Goal: Use online tool/utility: Utilize a website feature to perform a specific function

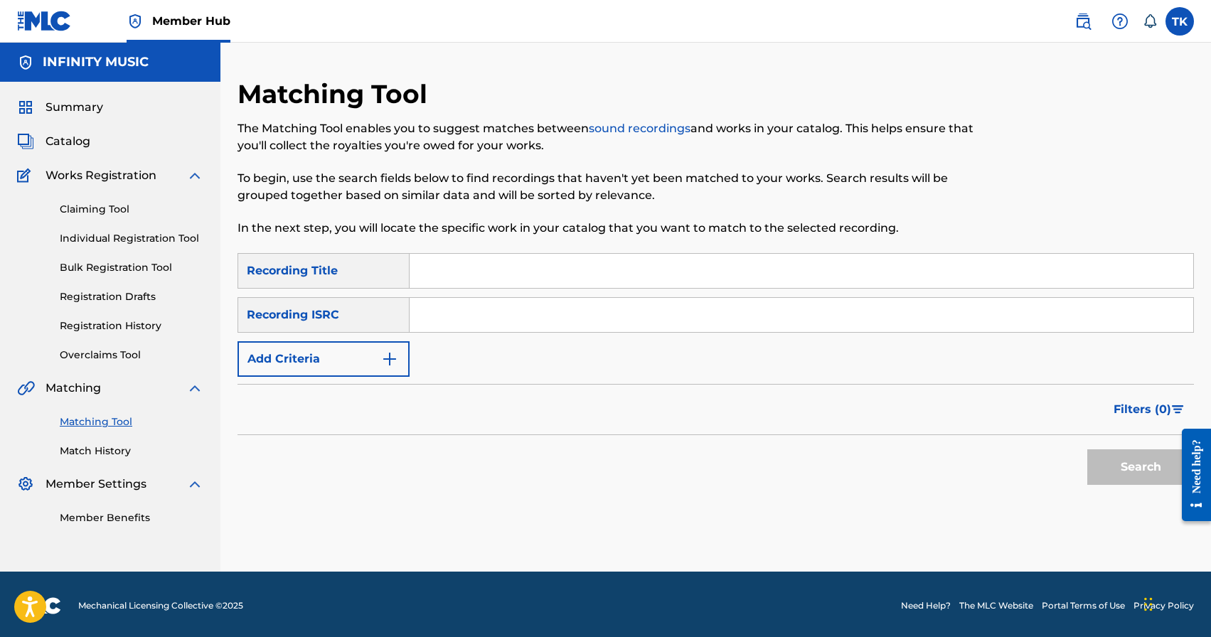
click at [479, 267] on input "Search Form" at bounding box center [802, 271] width 784 height 34
type input "ч"
type input "x"
type input "мерсы x бэшки"
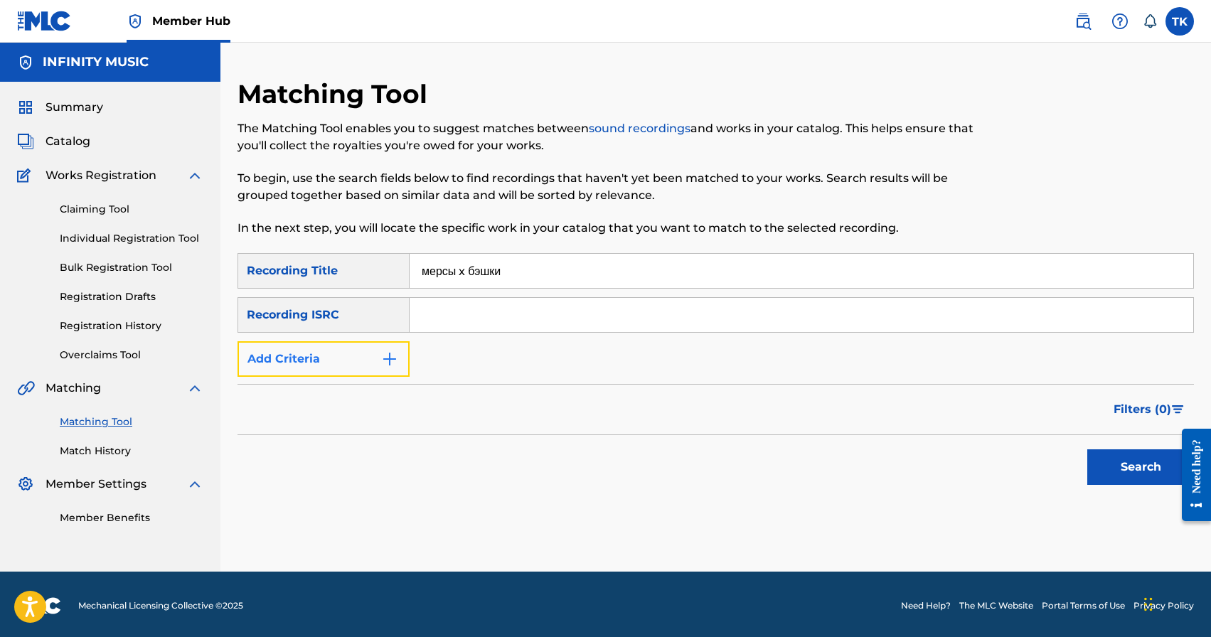
click at [376, 347] on button "Add Criteria" at bounding box center [324, 359] width 172 height 36
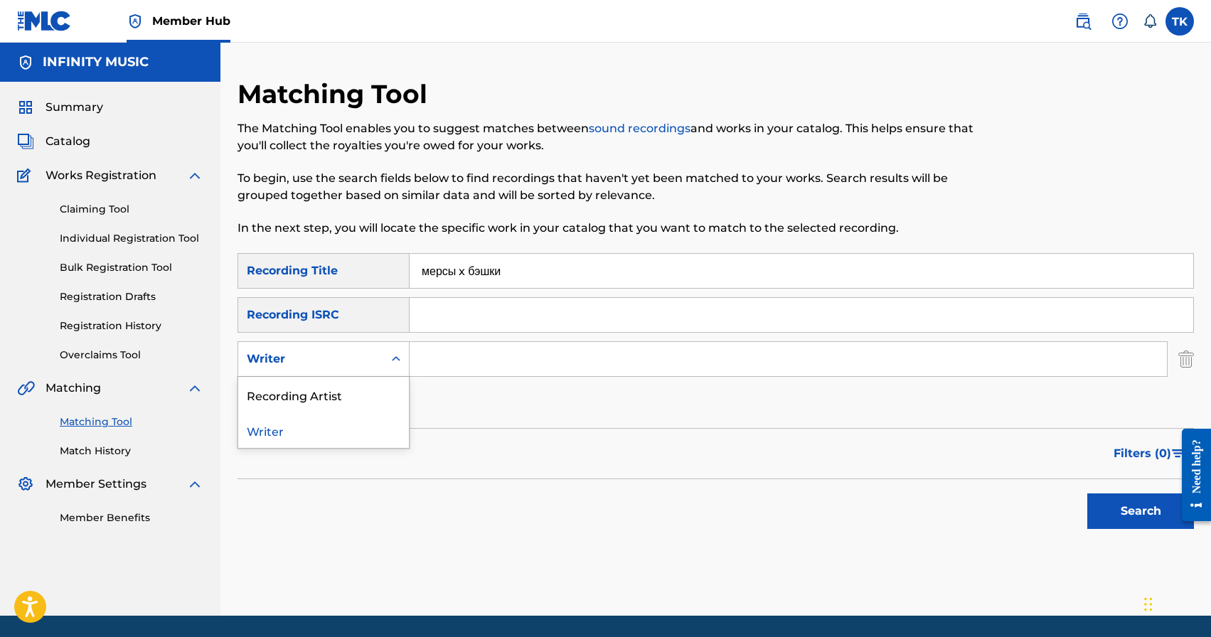
click at [376, 347] on div "Writer" at bounding box center [310, 359] width 145 height 27
click at [367, 398] on div "Recording Artist" at bounding box center [323, 395] width 171 height 36
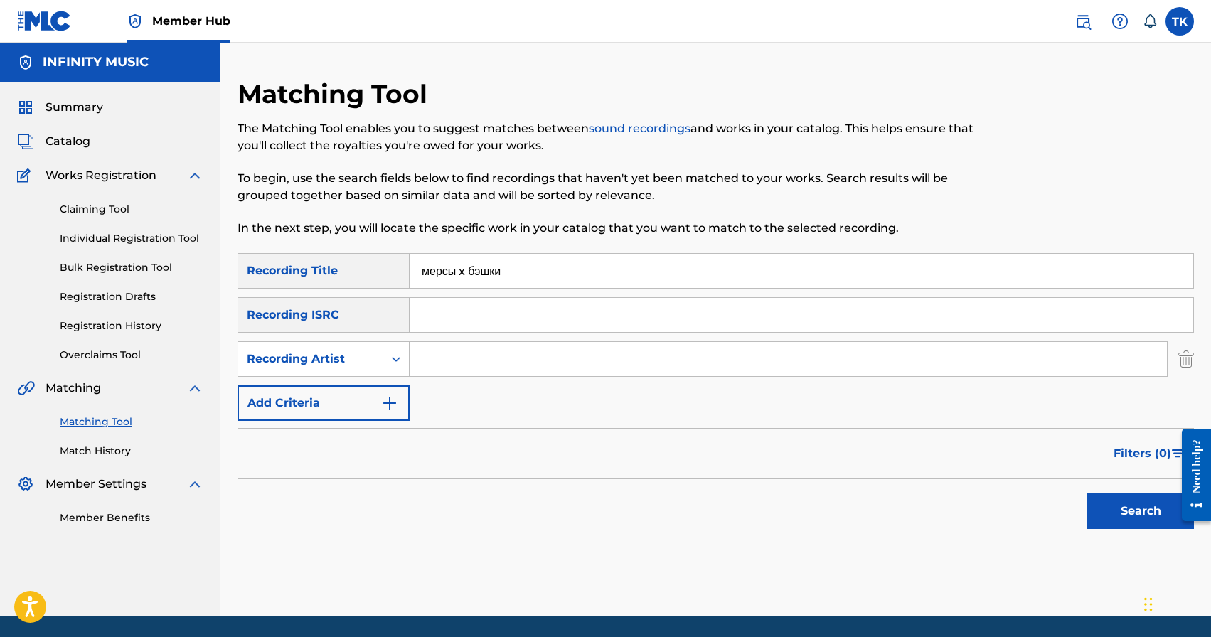
click at [465, 369] on input "Search Form" at bounding box center [789, 359] width 758 height 34
type input "e"
type input "ULUKMANAPO"
click at [1130, 506] on button "Search" at bounding box center [1141, 512] width 107 height 36
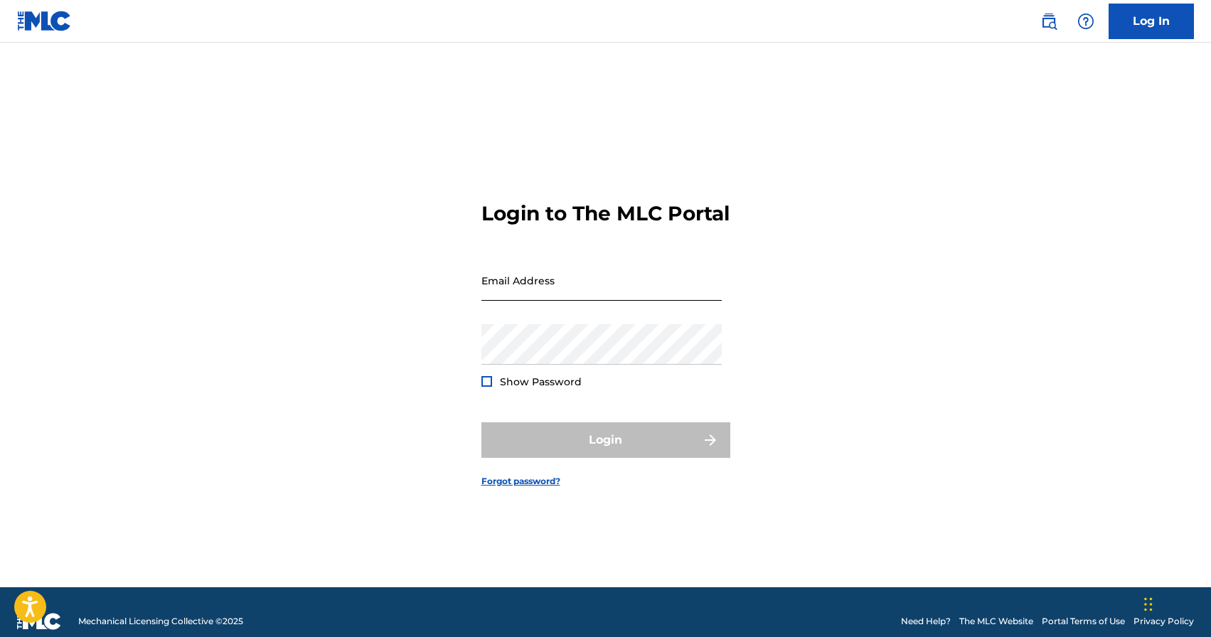
click at [539, 301] on input "Email Address" at bounding box center [602, 280] width 240 height 41
type input "[EMAIL_ADDRESS][DOMAIN_NAME]"
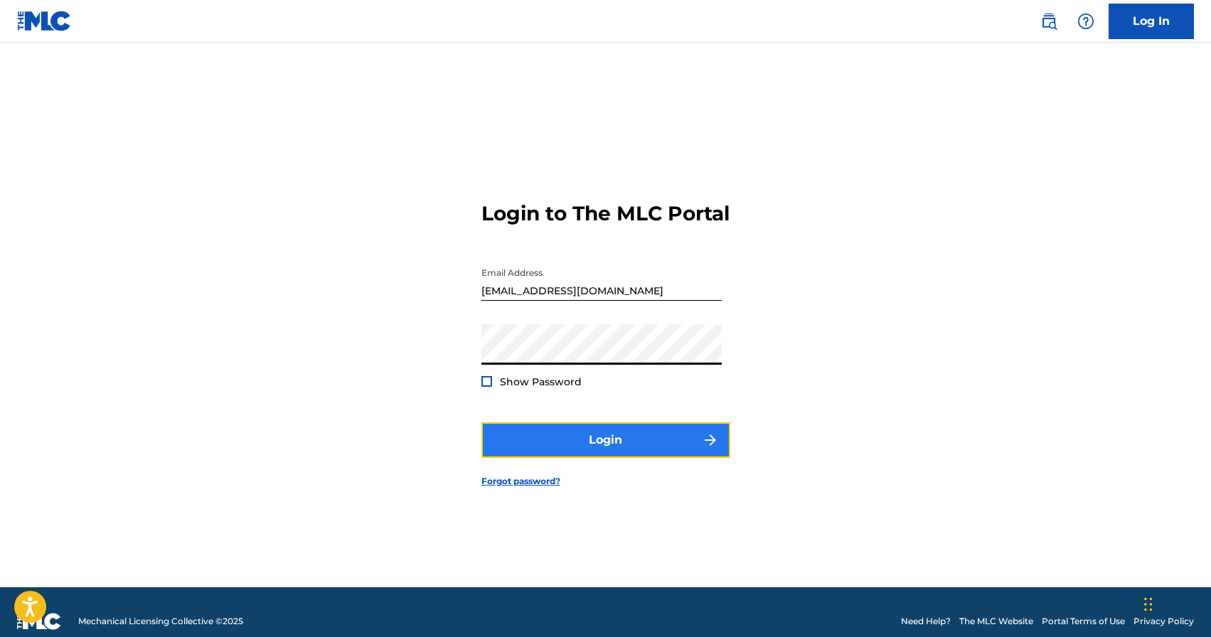
click at [612, 447] on button "Login" at bounding box center [606, 441] width 249 height 36
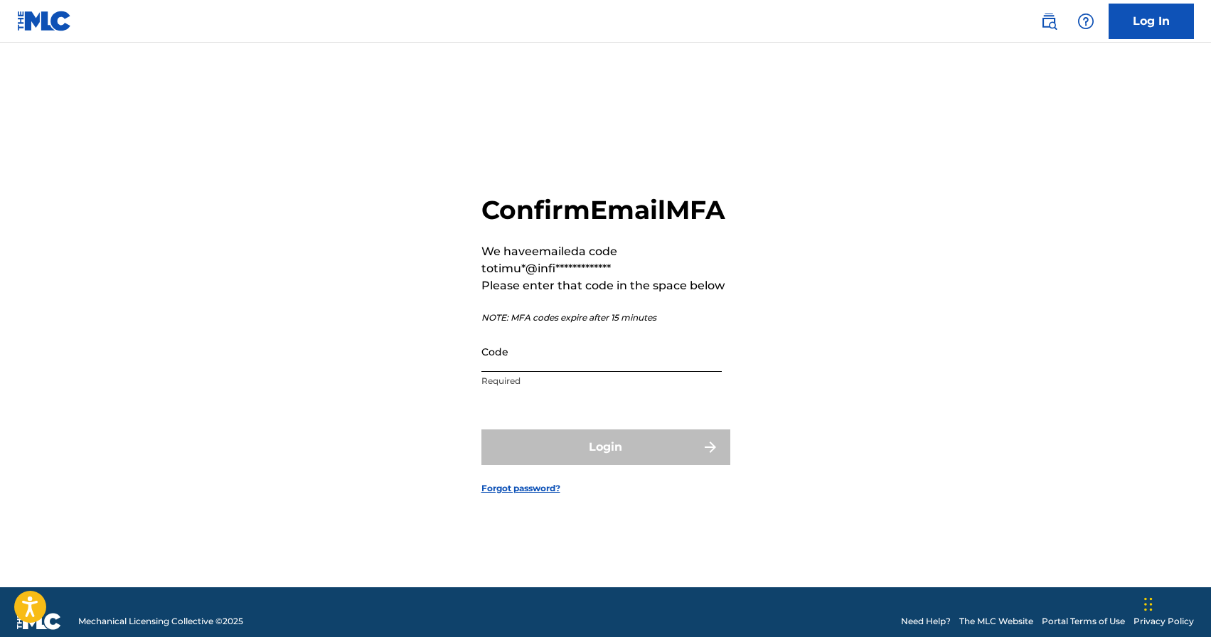
click at [568, 372] on input "Code" at bounding box center [602, 352] width 240 height 41
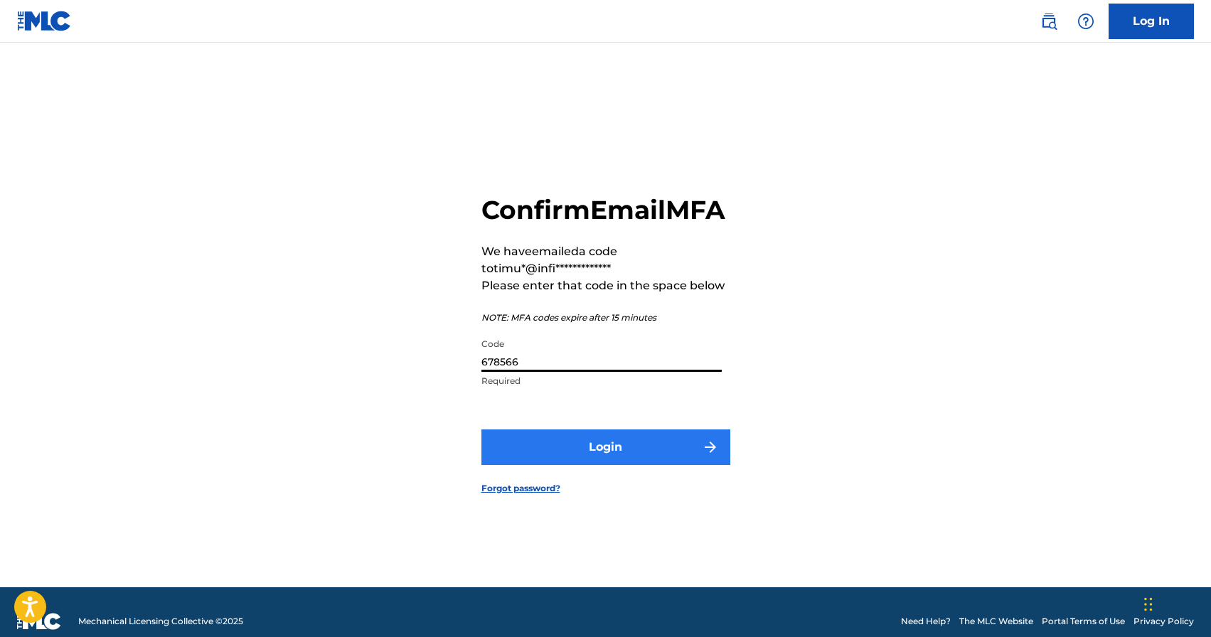
type input "678566"
click at [632, 455] on button "Login" at bounding box center [606, 448] width 249 height 36
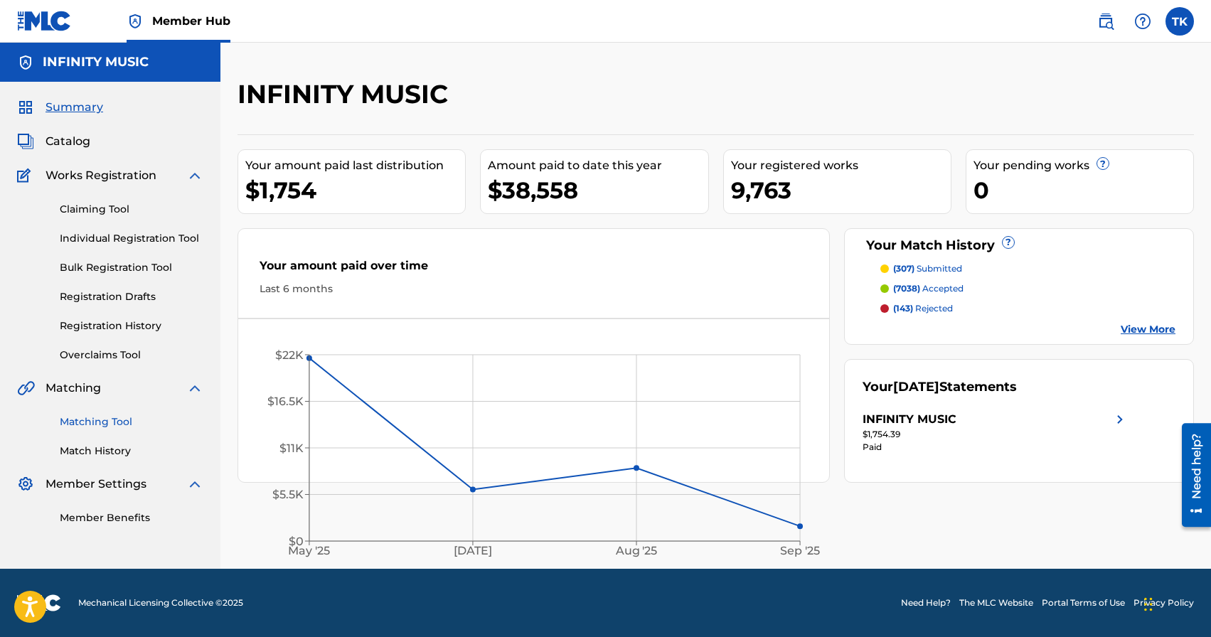
click at [105, 423] on link "Matching Tool" at bounding box center [132, 422] width 144 height 15
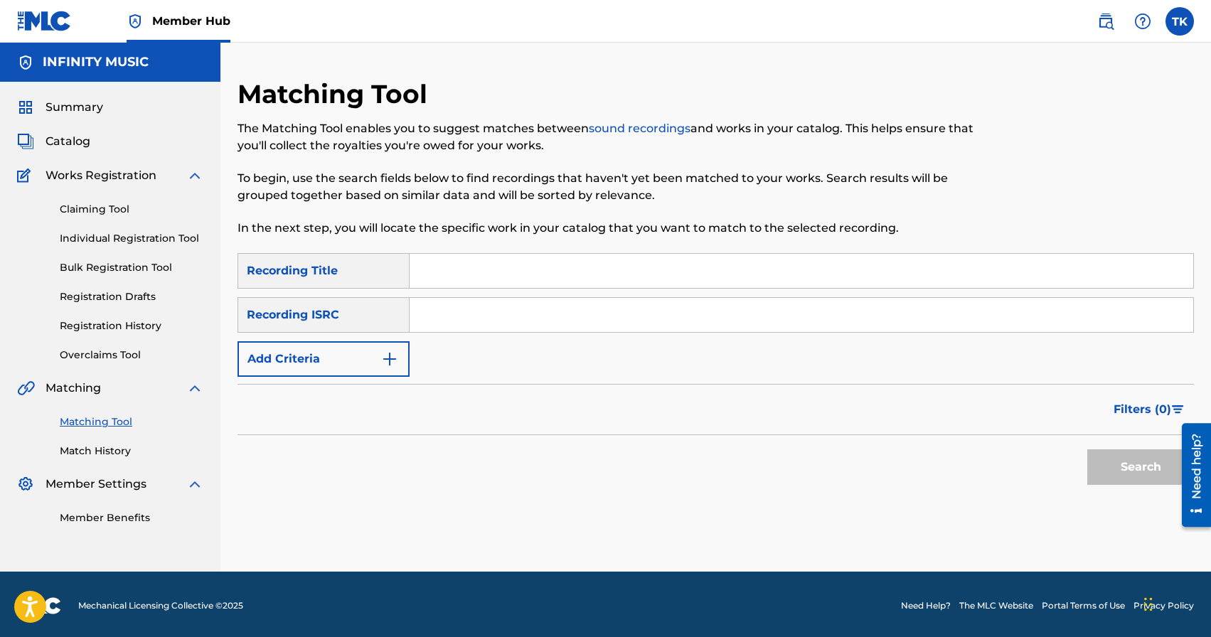
click at [523, 278] on input "Search Form" at bounding box center [802, 271] width 784 height 34
paste input "Мерсы х Бэшки"
type input "Мерсы х Бэшки"
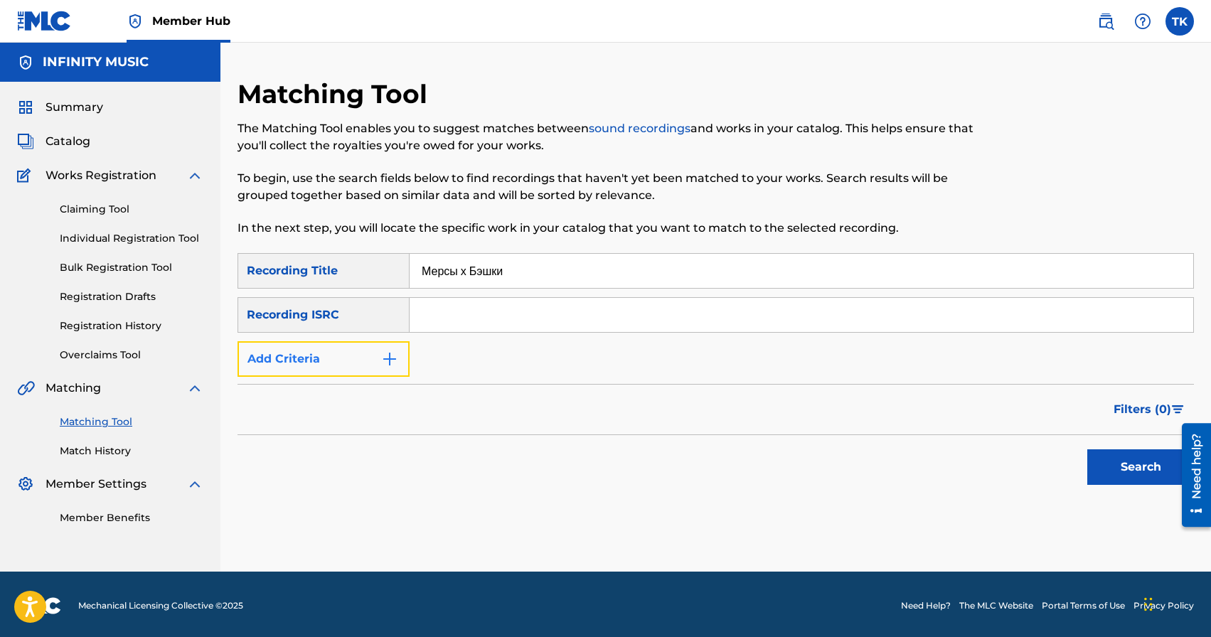
click at [392, 358] on img "Search Form" at bounding box center [389, 359] width 17 height 17
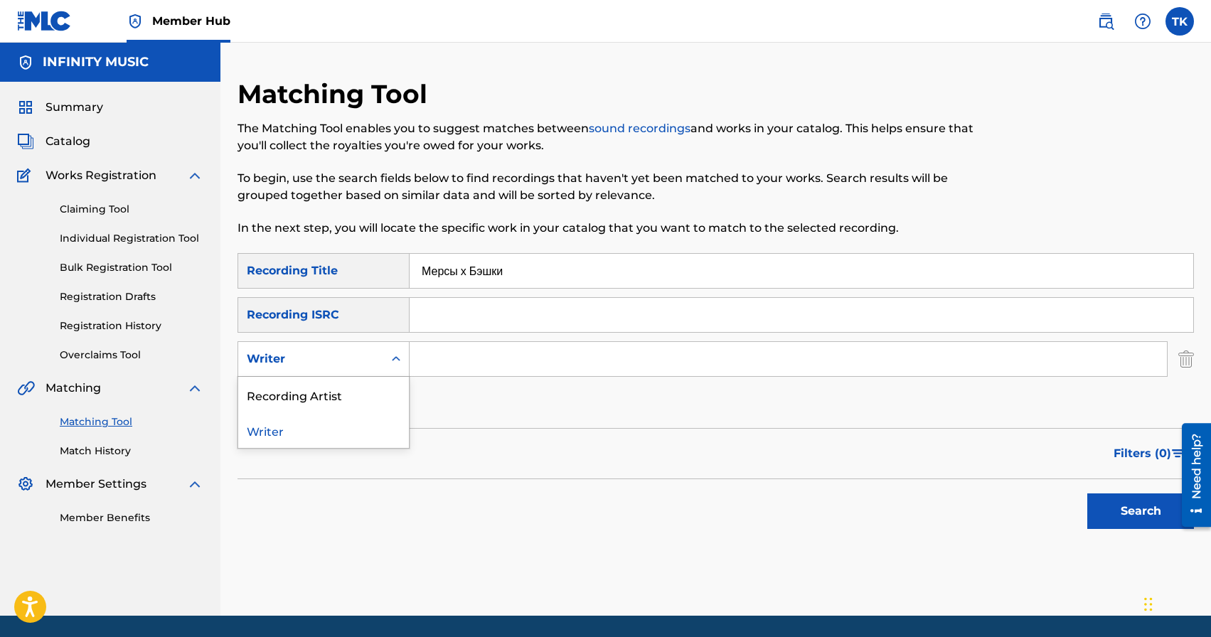
click at [392, 358] on icon "Search Form" at bounding box center [396, 359] width 14 height 14
click at [376, 392] on div "Recording Artist" at bounding box center [323, 395] width 171 height 36
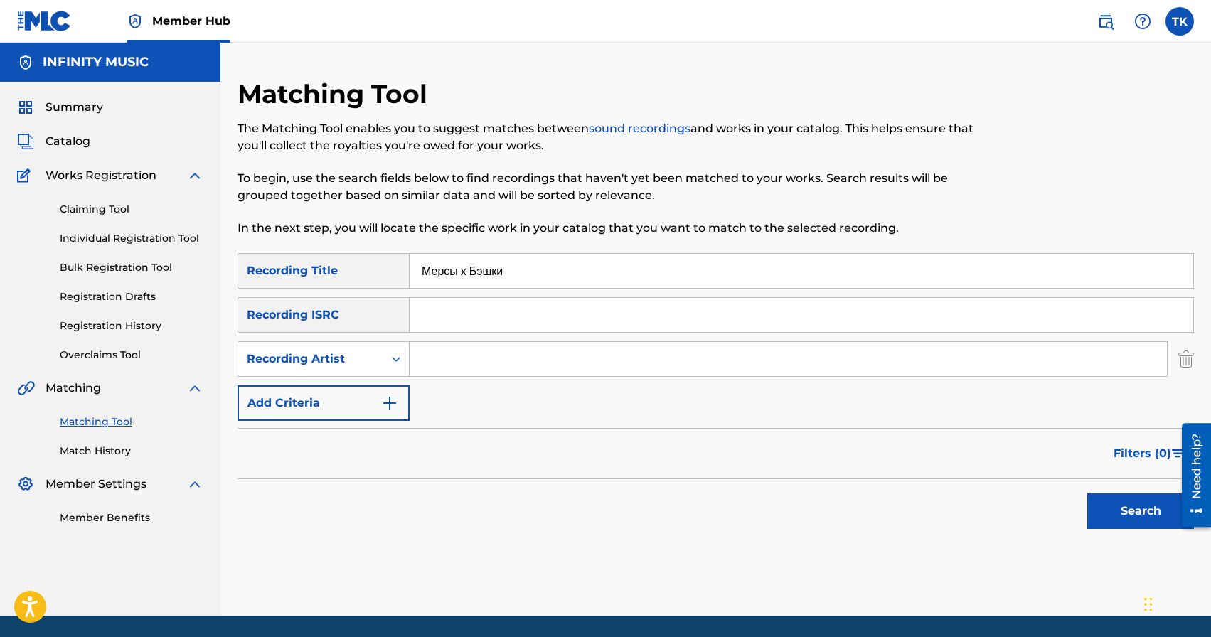
click at [453, 360] on input "Search Form" at bounding box center [789, 359] width 758 height 34
type input "ULUKMANAPO"
click at [1139, 497] on button "Search" at bounding box center [1141, 512] width 107 height 36
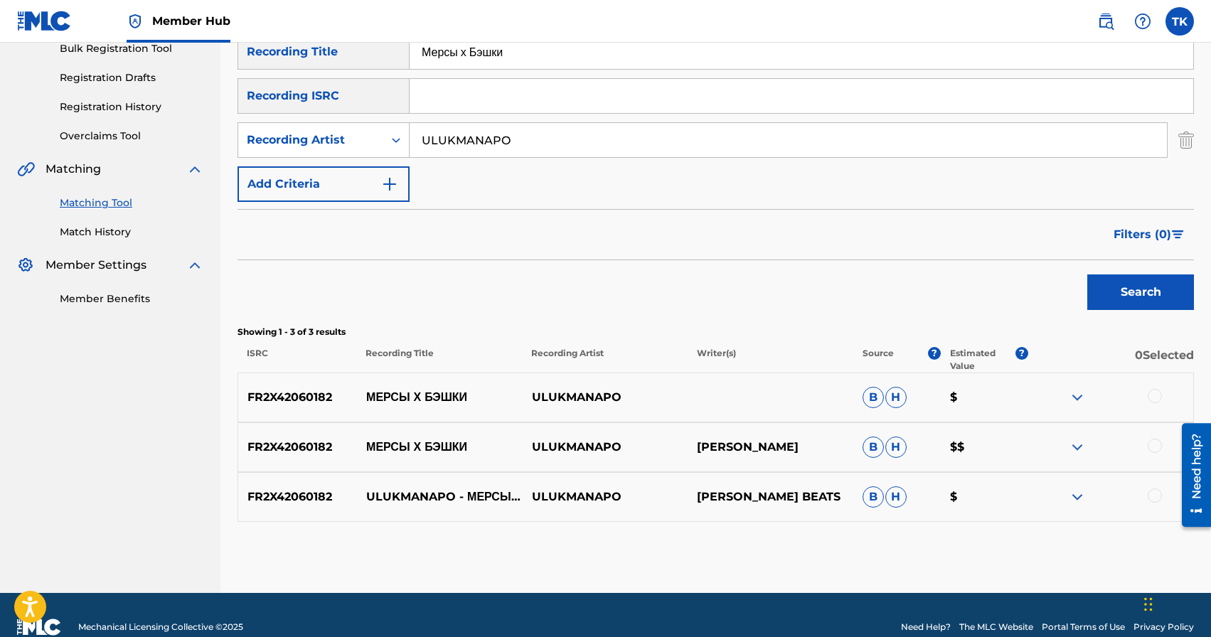
scroll to position [243, 0]
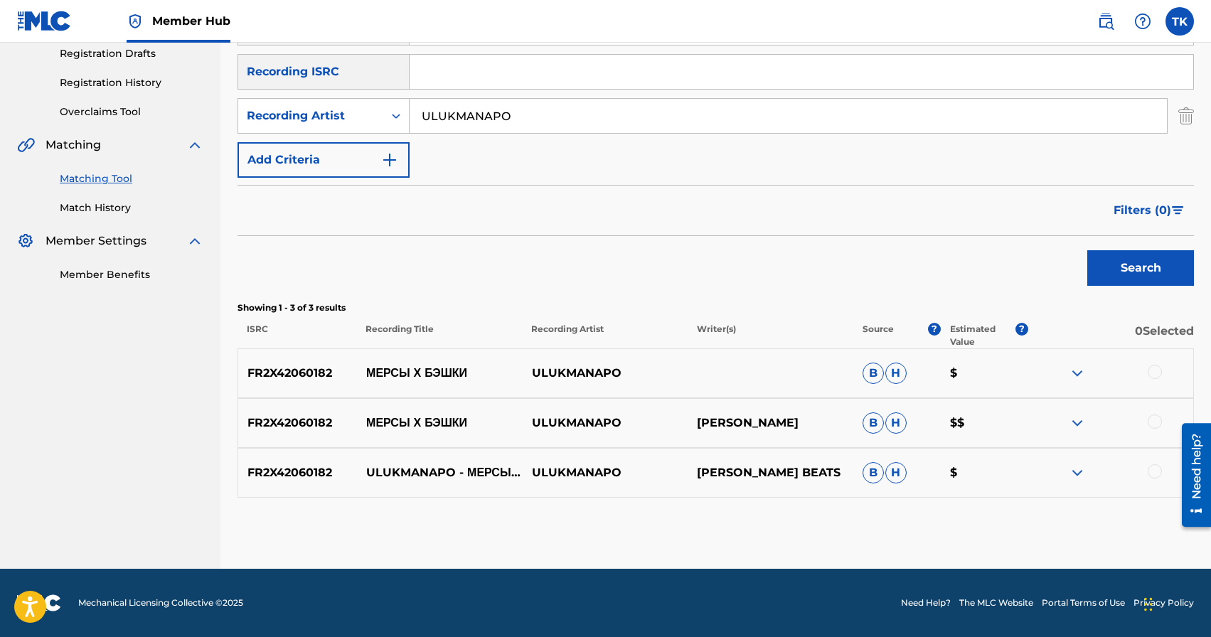
click at [1154, 469] on div at bounding box center [1155, 472] width 14 height 14
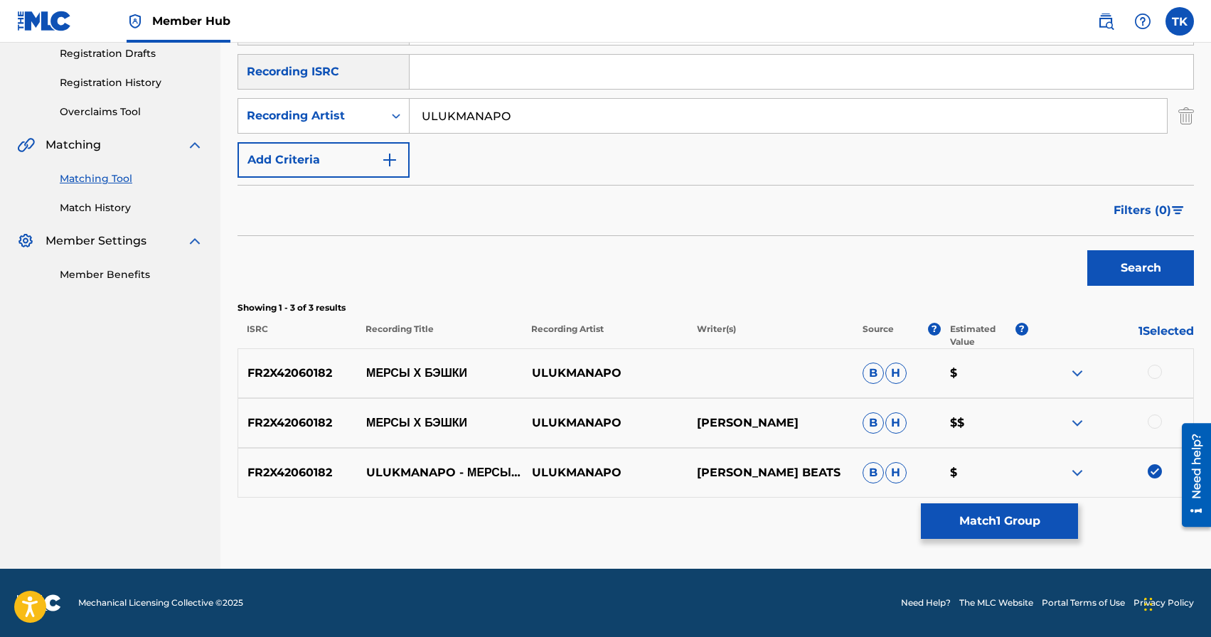
click at [1155, 425] on div at bounding box center [1155, 422] width 14 height 14
click at [1157, 373] on div at bounding box center [1155, 372] width 14 height 14
click at [1027, 519] on button "Match 3 Groups" at bounding box center [999, 522] width 157 height 36
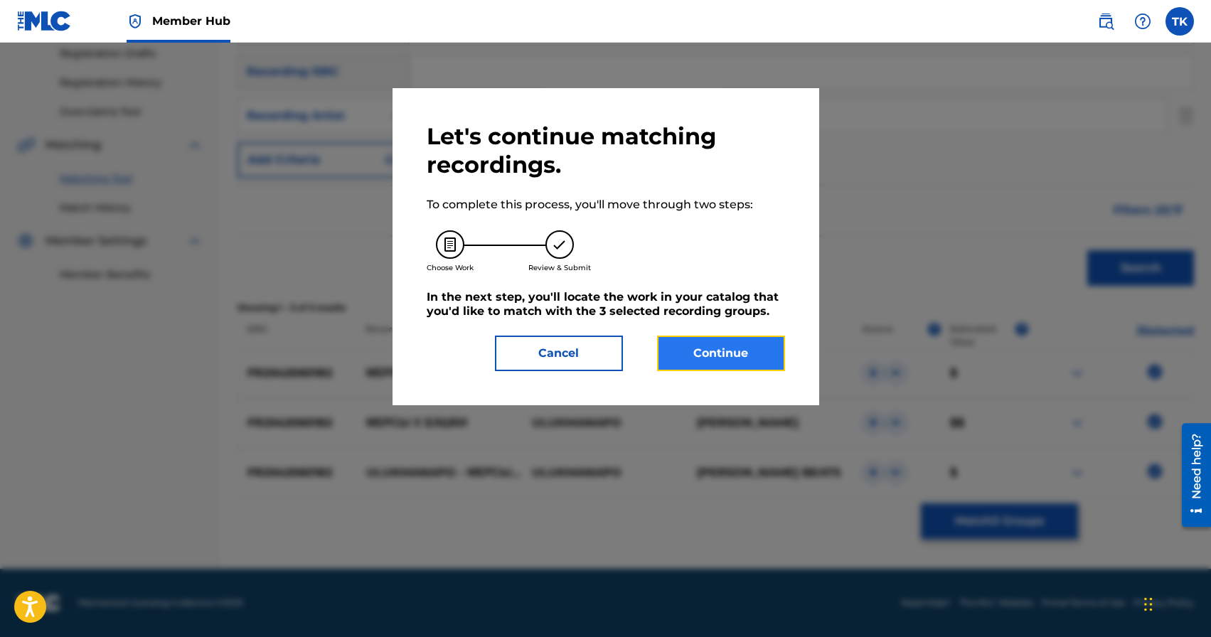
click at [746, 361] on button "Continue" at bounding box center [721, 354] width 128 height 36
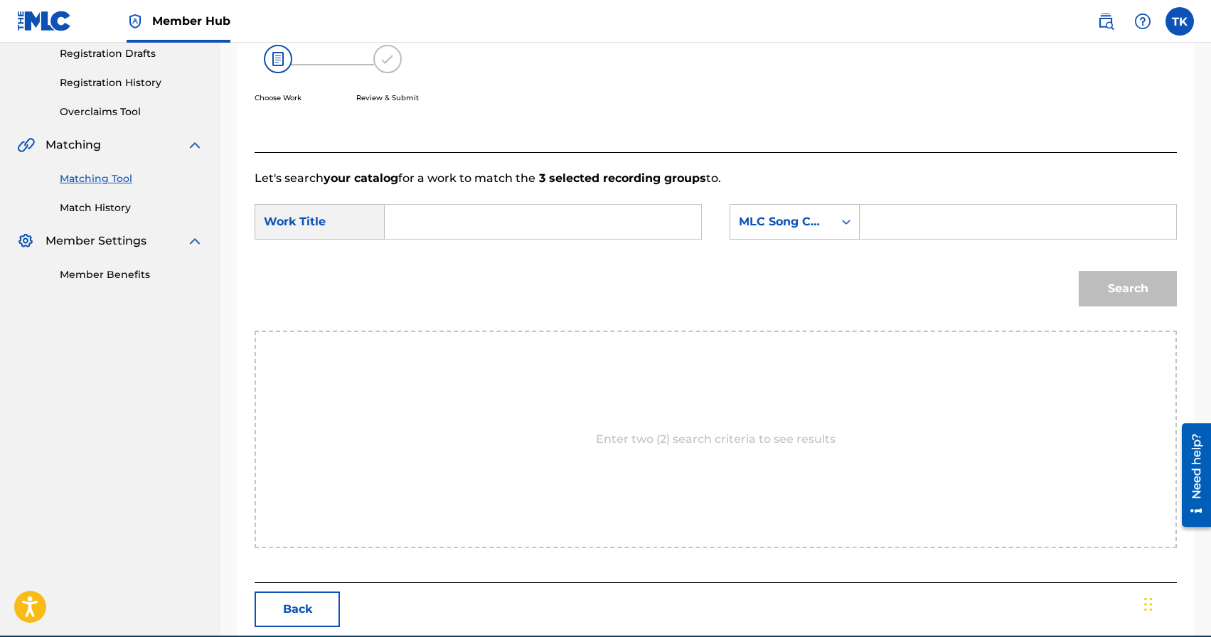
click at [586, 221] on input "Search Form" at bounding box center [543, 222] width 292 height 34
drag, startPoint x: 451, startPoint y: 263, endPoint x: 459, endPoint y: 263, distance: 7.8
click at [451, 263] on div "мерсы х бэшки" at bounding box center [436, 262] width 78 height 43
type input "мерсы х бэшки"
click at [837, 217] on div "Search Form" at bounding box center [847, 222] width 26 height 26
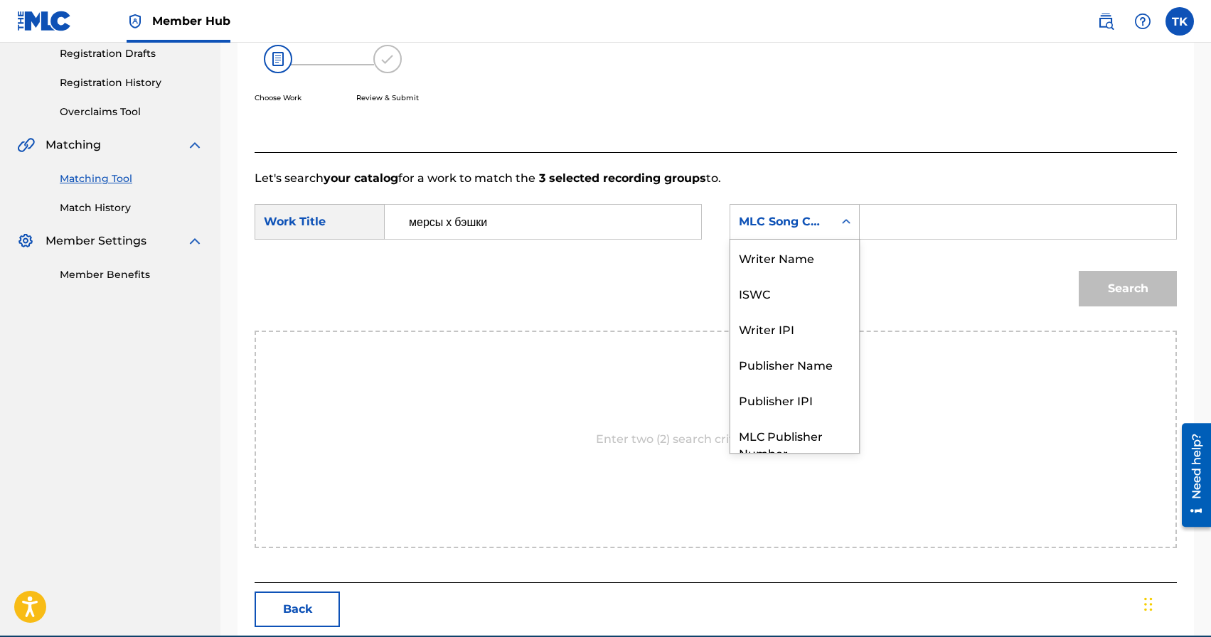
scroll to position [53, 0]
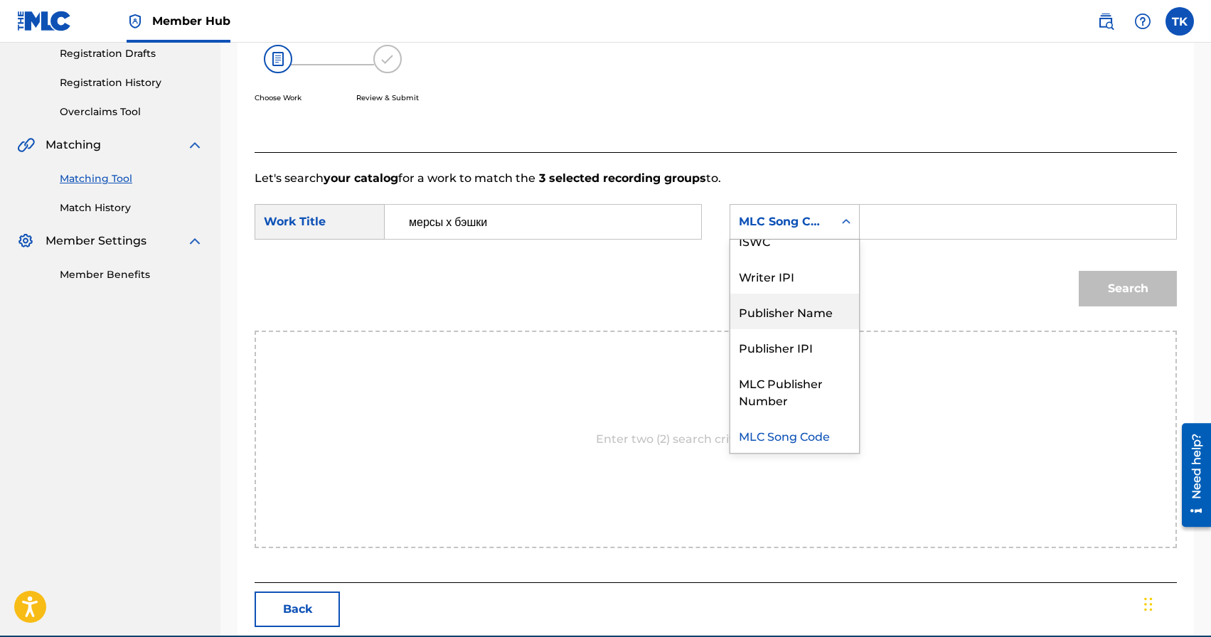
click at [783, 302] on div "Publisher Name" at bounding box center [795, 312] width 129 height 36
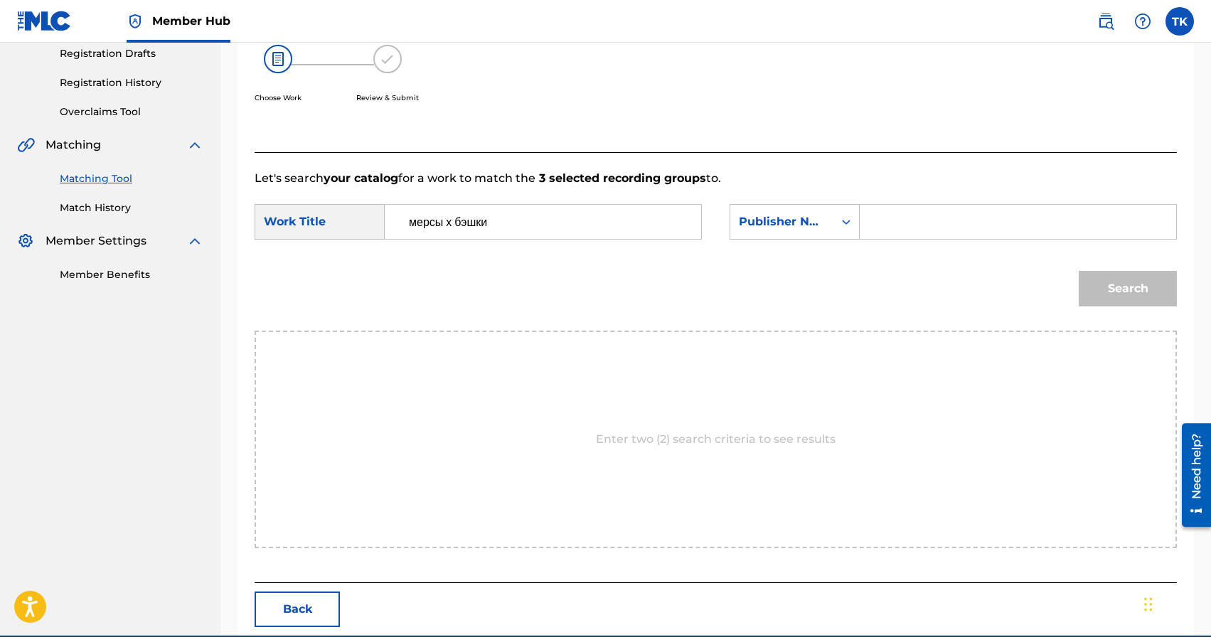
click at [891, 228] on input "Search Form" at bounding box center [1018, 222] width 292 height 34
type input "INFINITY MUSIC"
click at [1104, 295] on button "Search" at bounding box center [1128, 289] width 98 height 36
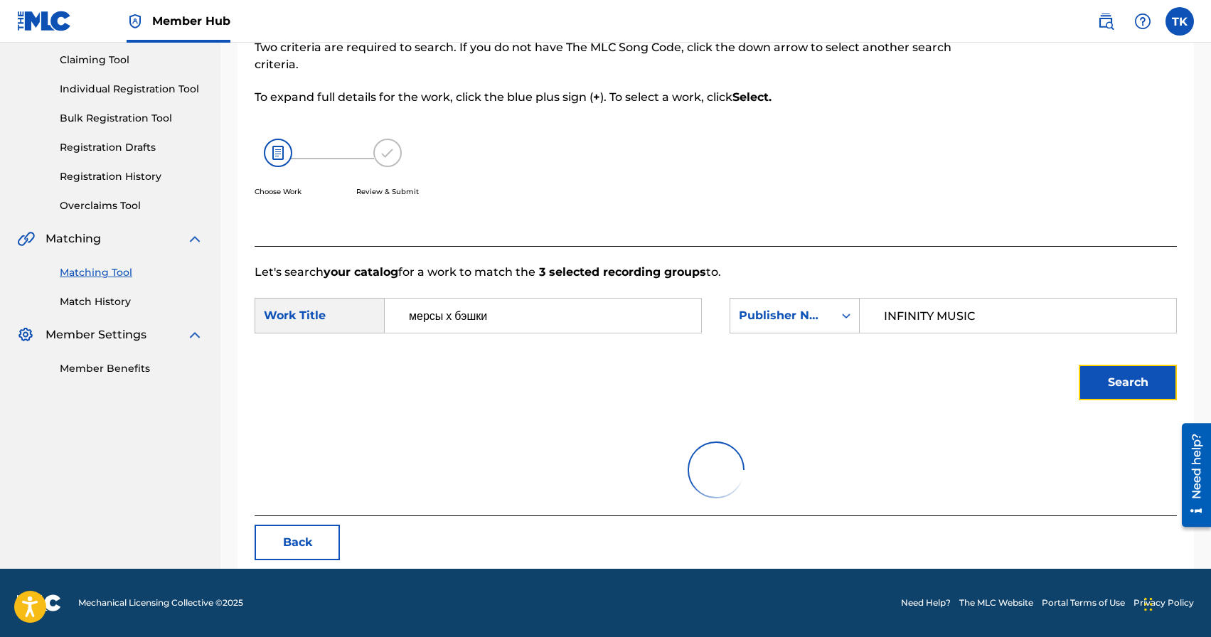
scroll to position [243, 0]
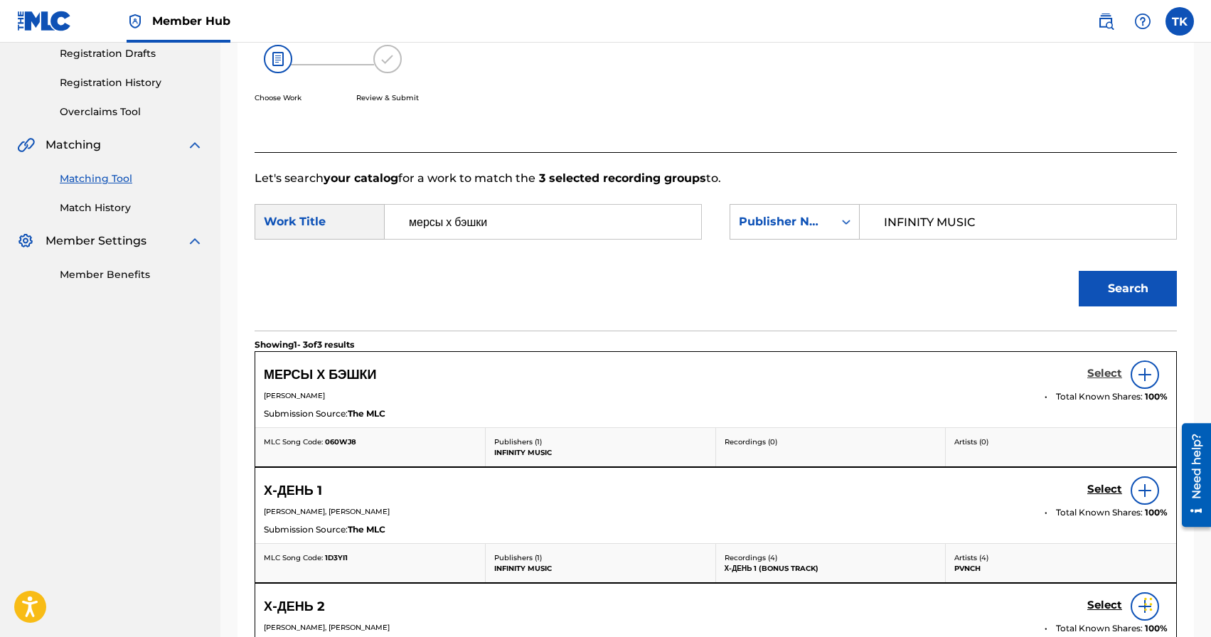
click at [1098, 374] on h5 "Select" at bounding box center [1105, 374] width 35 height 14
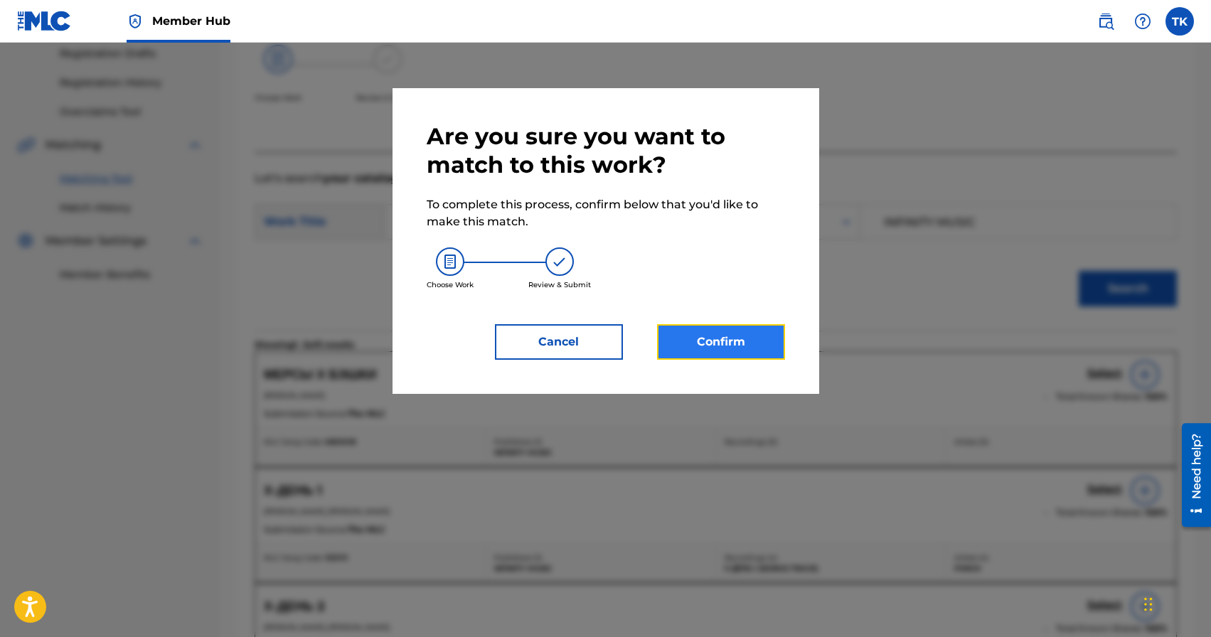
click at [711, 356] on button "Confirm" at bounding box center [721, 342] width 128 height 36
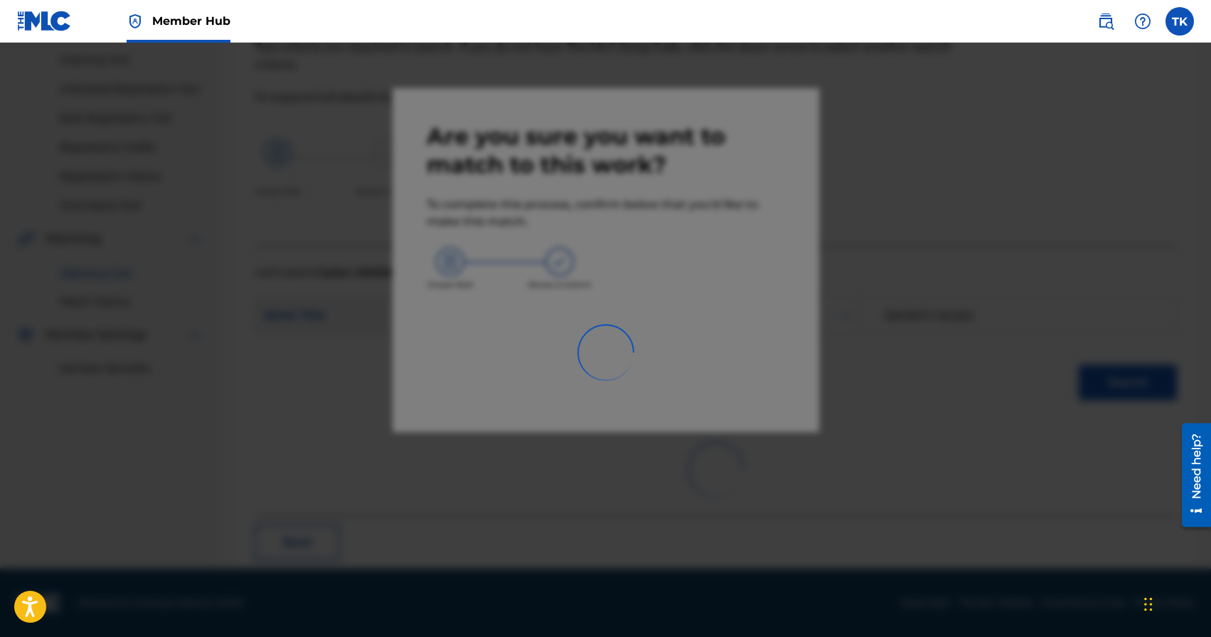
scroll to position [42, 0]
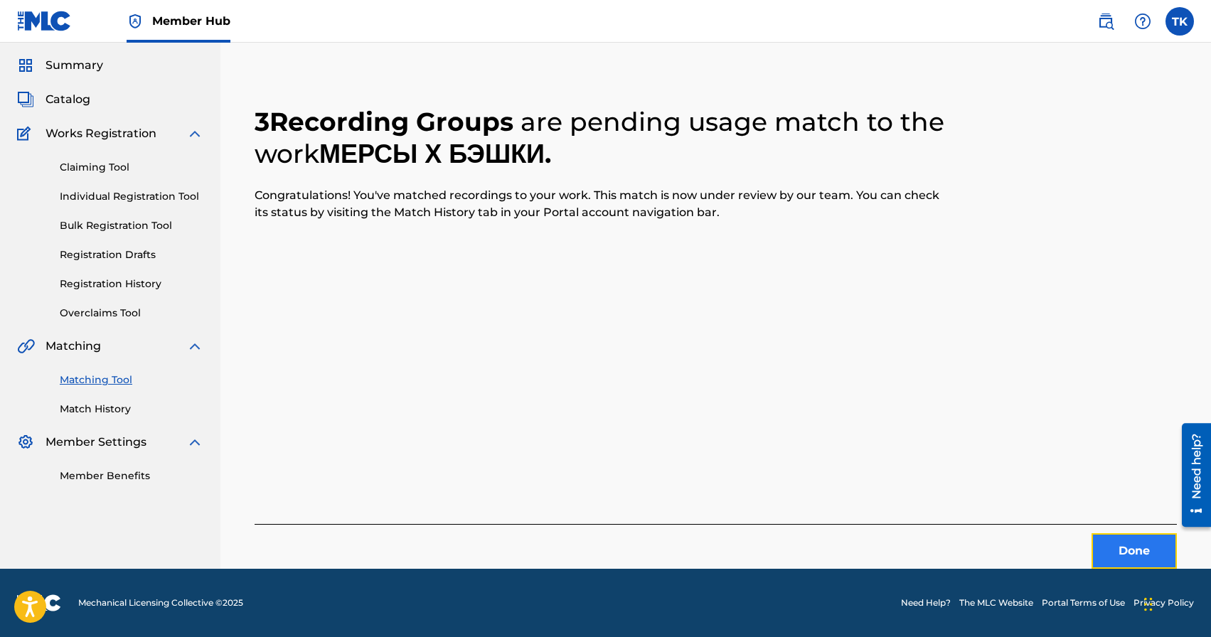
click at [1125, 563] on button "Done" at bounding box center [1134, 552] width 85 height 36
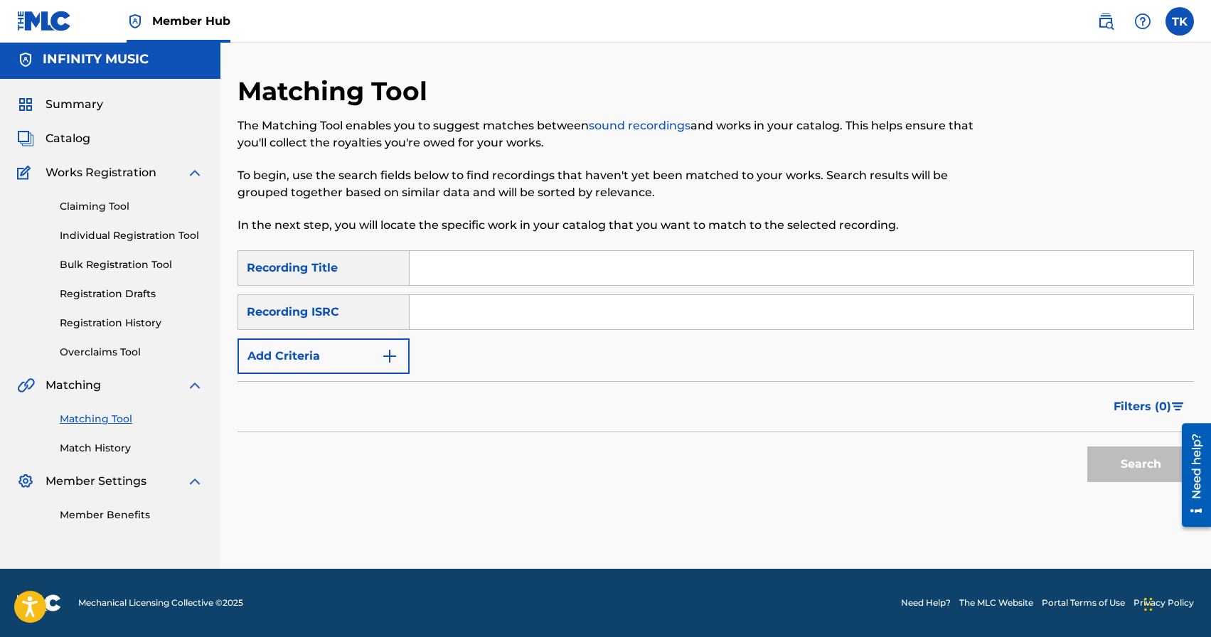
scroll to position [0, 0]
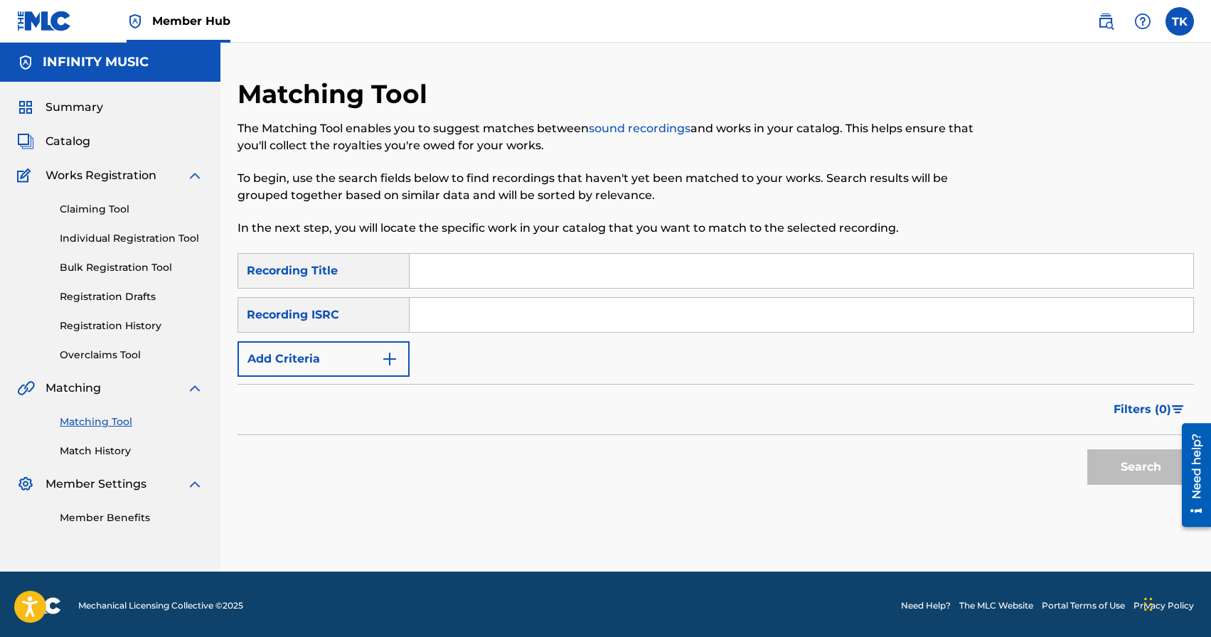
click at [515, 262] on input "Search Form" at bounding box center [802, 271] width 784 height 34
paste input "I'm a Real"
type input "I'm a Real"
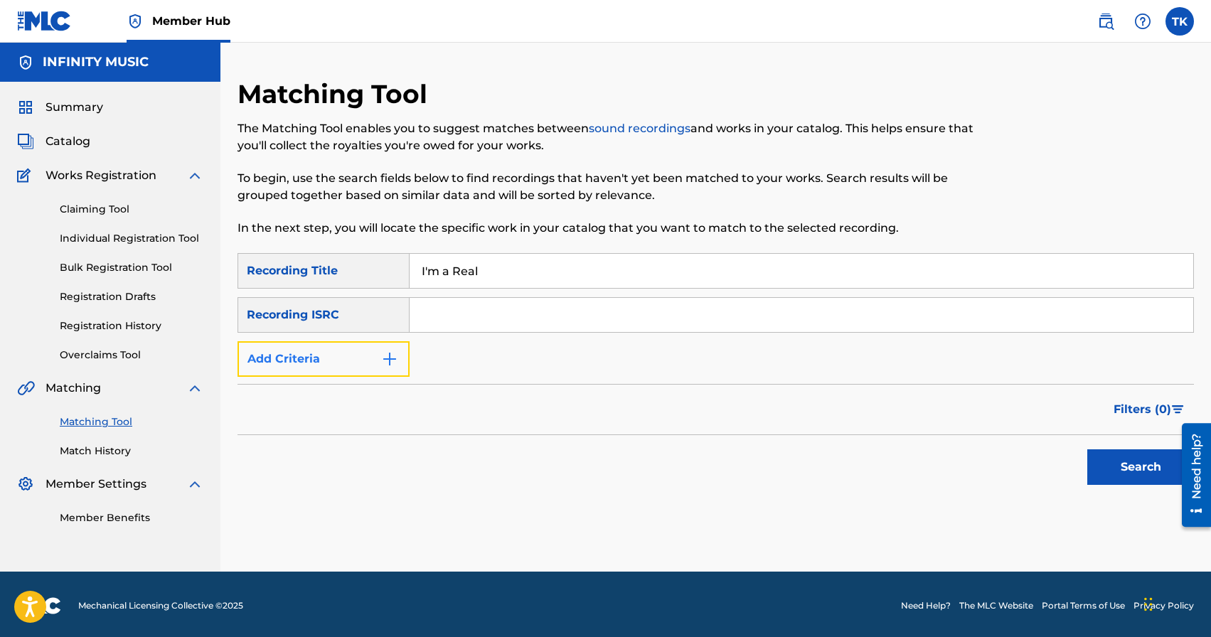
click at [398, 361] on img "Search Form" at bounding box center [389, 359] width 17 height 17
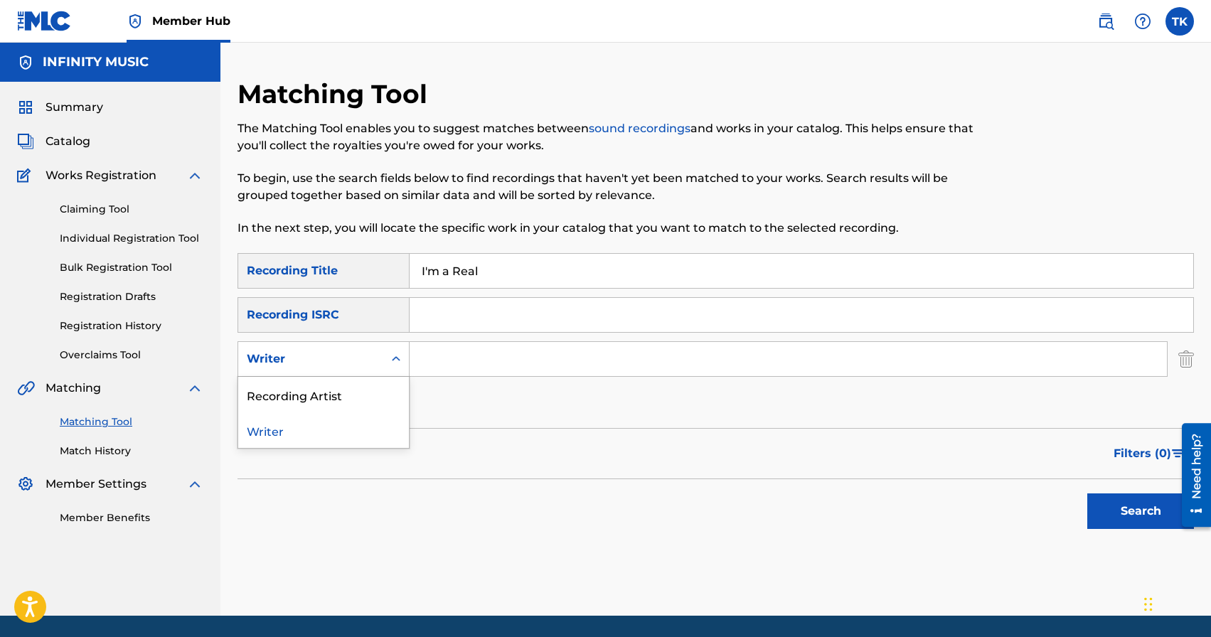
click at [398, 361] on icon "Search Form" at bounding box center [396, 359] width 14 height 14
click at [383, 393] on div "Recording Artist" at bounding box center [323, 395] width 171 height 36
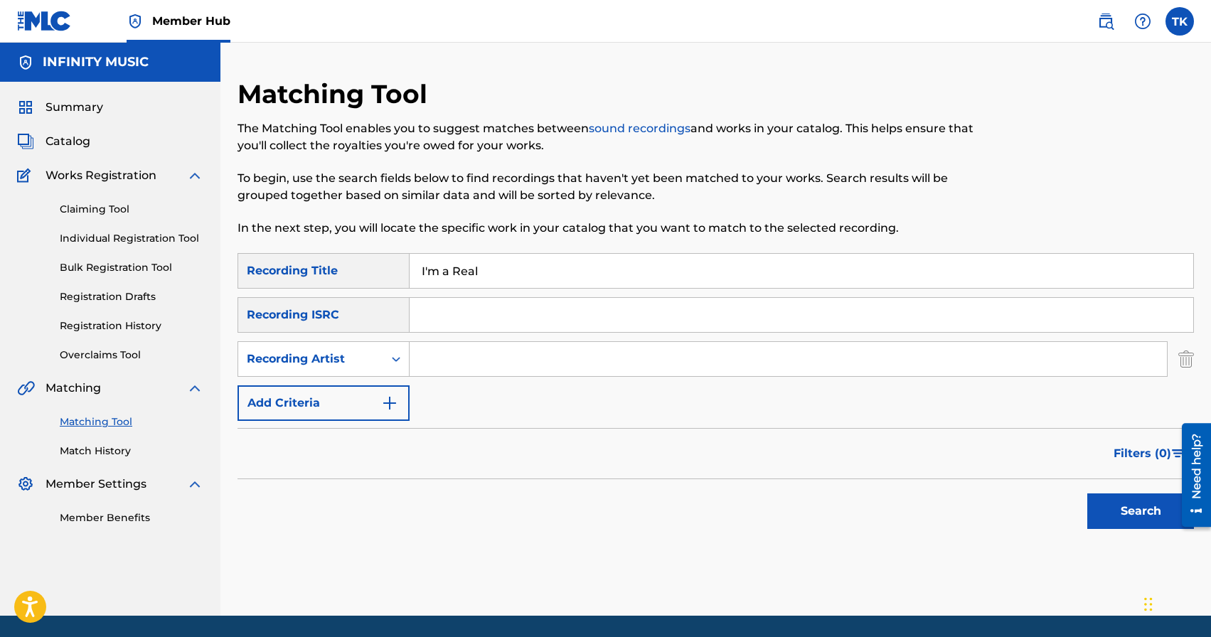
click at [438, 373] on input "Search Form" at bounding box center [789, 359] width 758 height 34
type input "ULUKMANAPO"
click at [1110, 508] on button "Search" at bounding box center [1141, 512] width 107 height 36
